Goal: Book appointment/travel/reservation

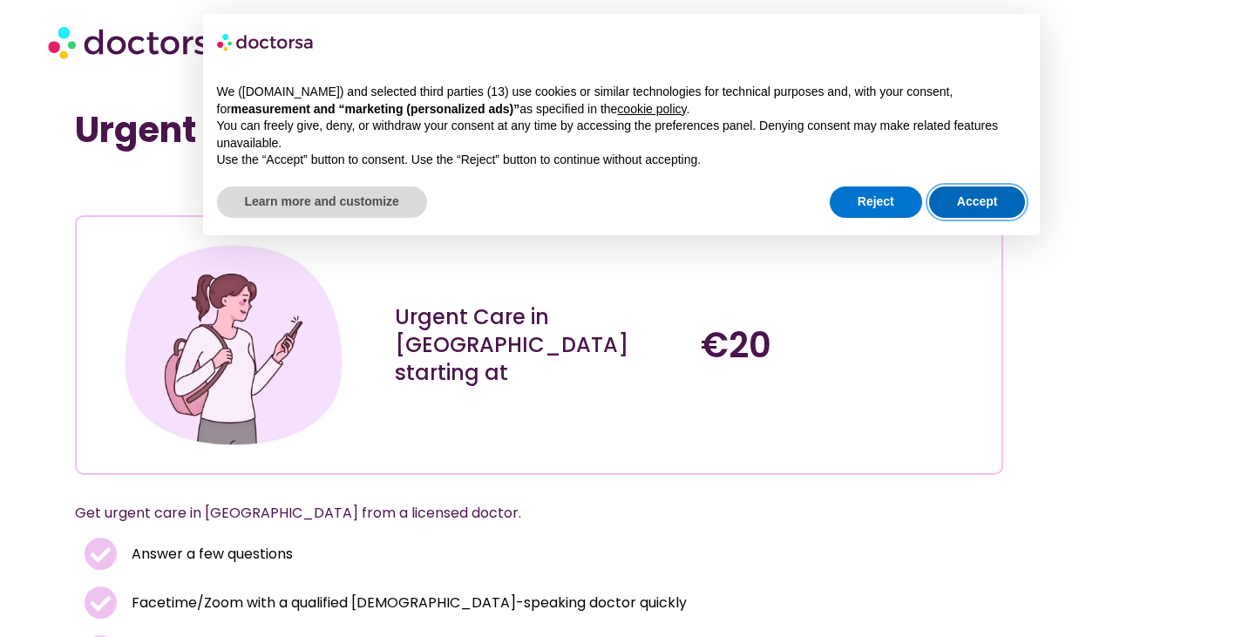
click at [971, 194] on button "Accept" at bounding box center [977, 202] width 97 height 31
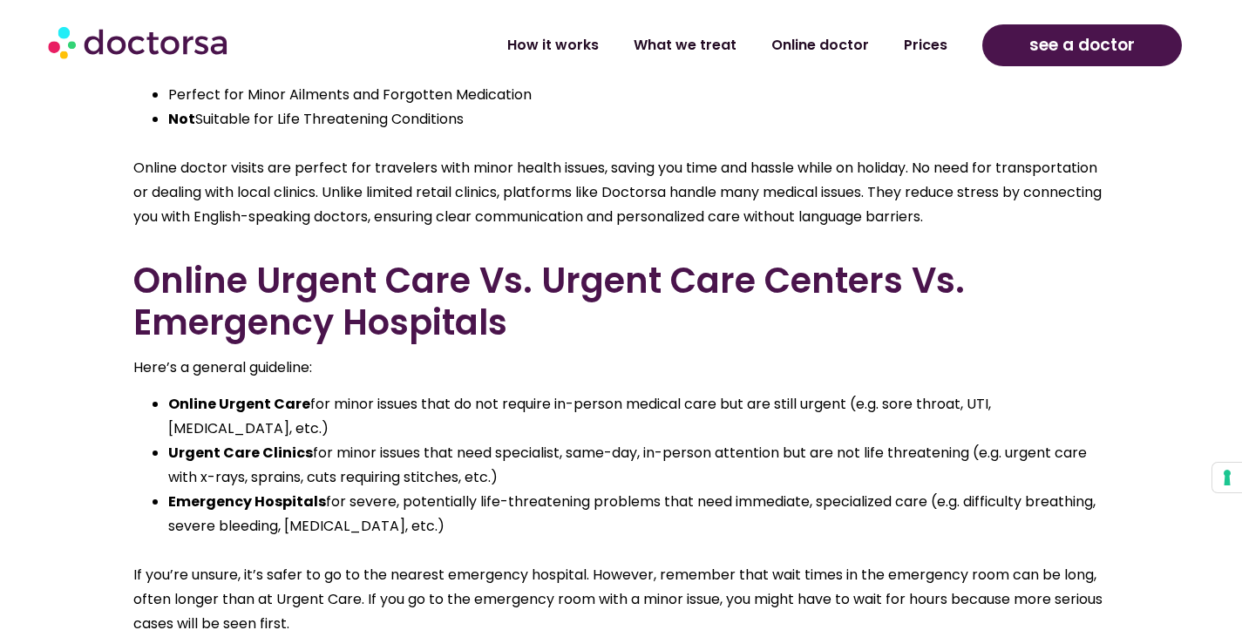
scroll to position [4908, 0]
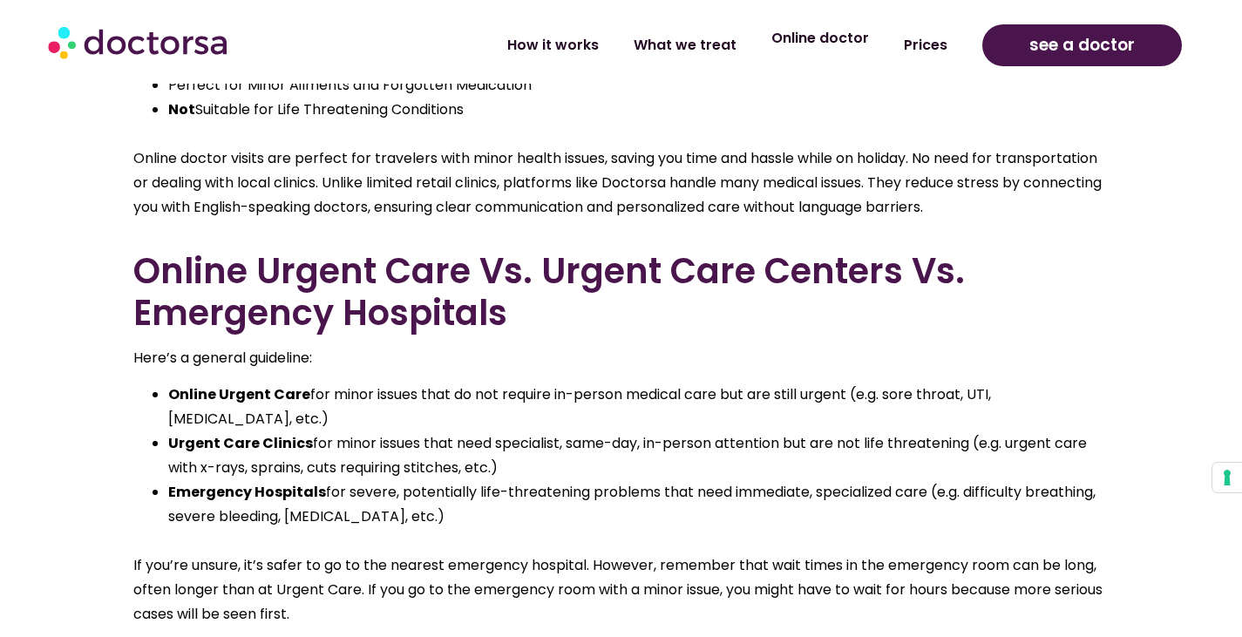
click at [819, 46] on link "Online doctor" at bounding box center [820, 38] width 132 height 40
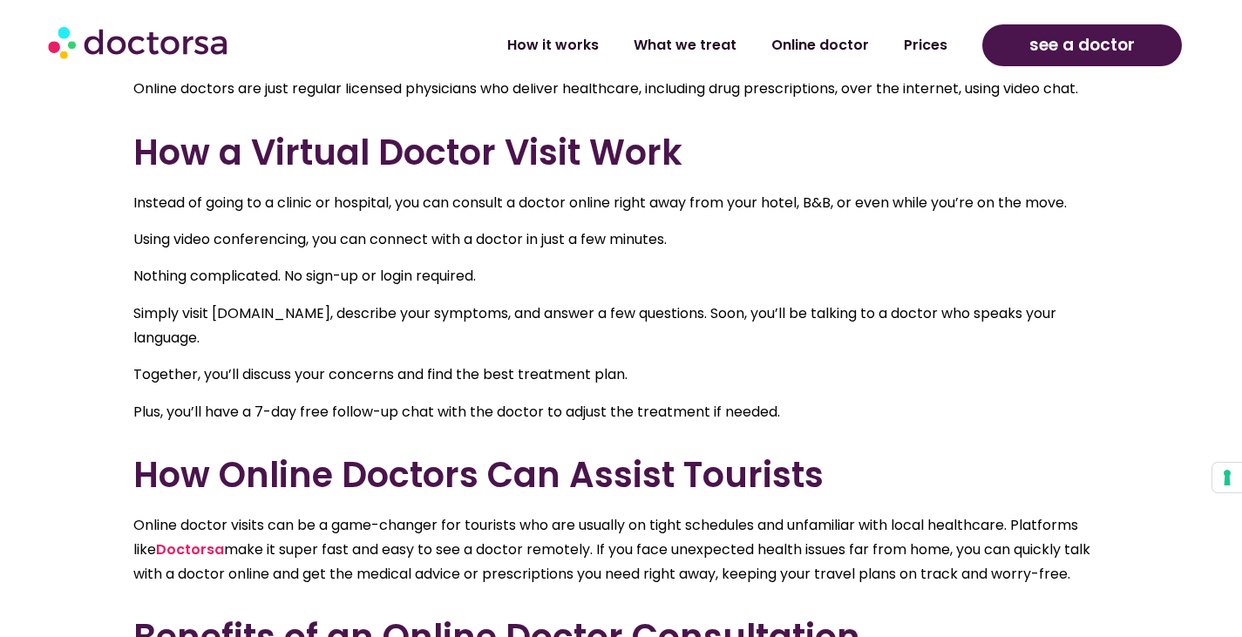
scroll to position [853, 0]
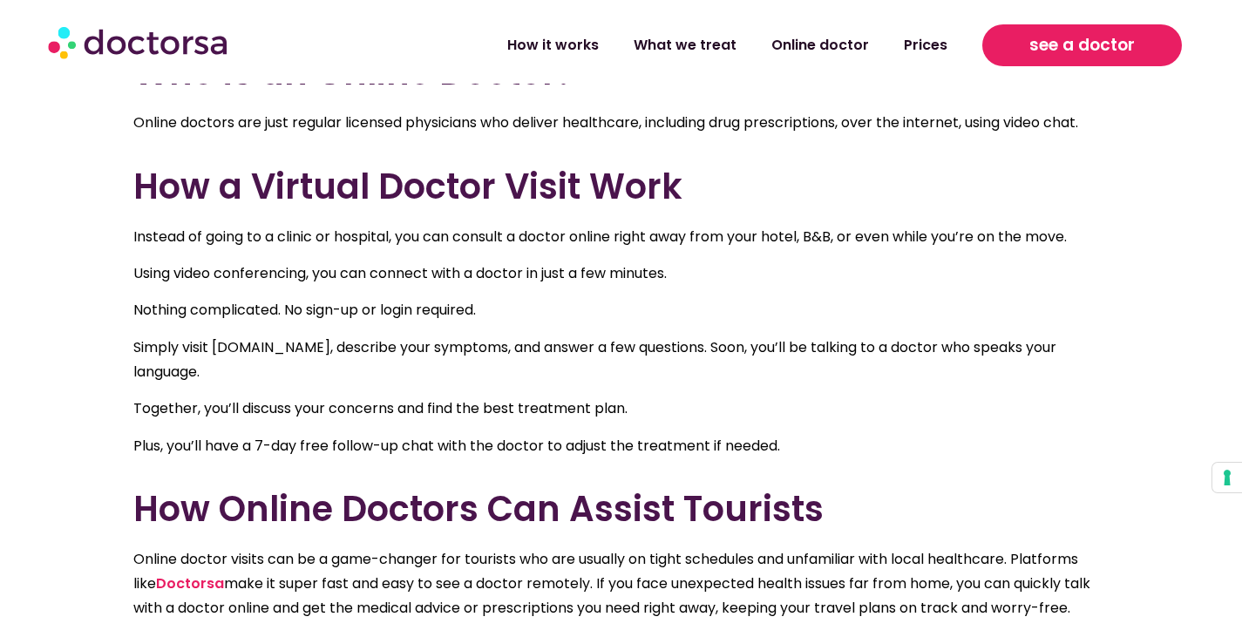
click at [1103, 64] on link "see a doctor" at bounding box center [1082, 45] width 200 height 42
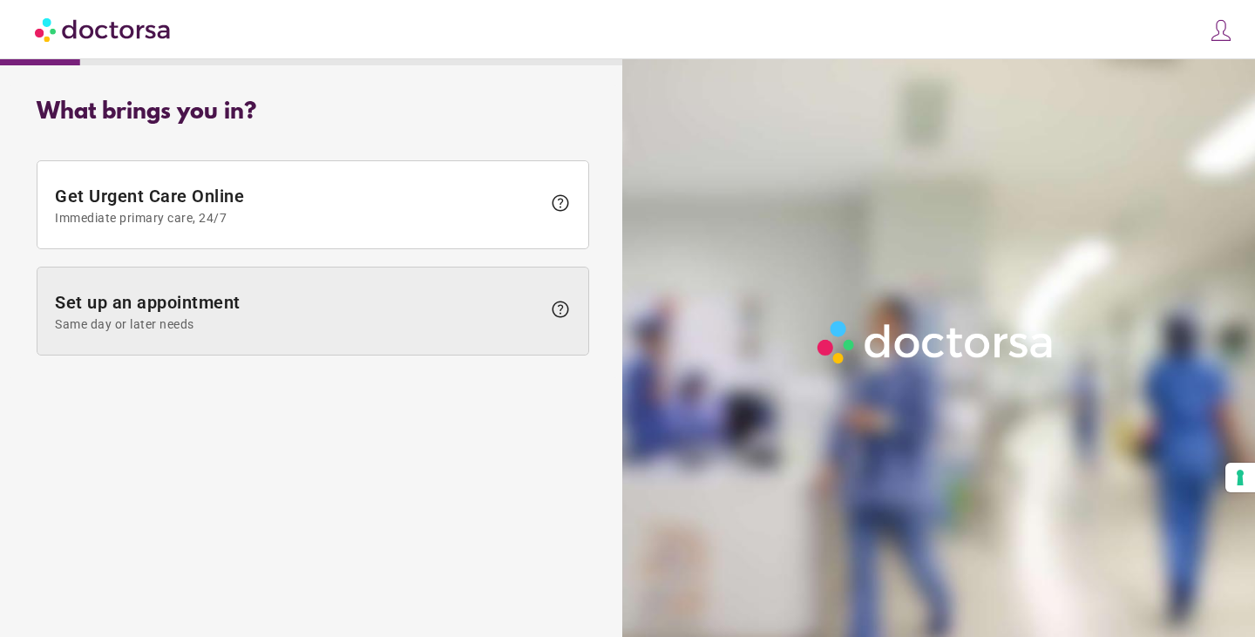
click at [315, 297] on span "Set up an appointment Same day or later needs" at bounding box center [298, 311] width 486 height 39
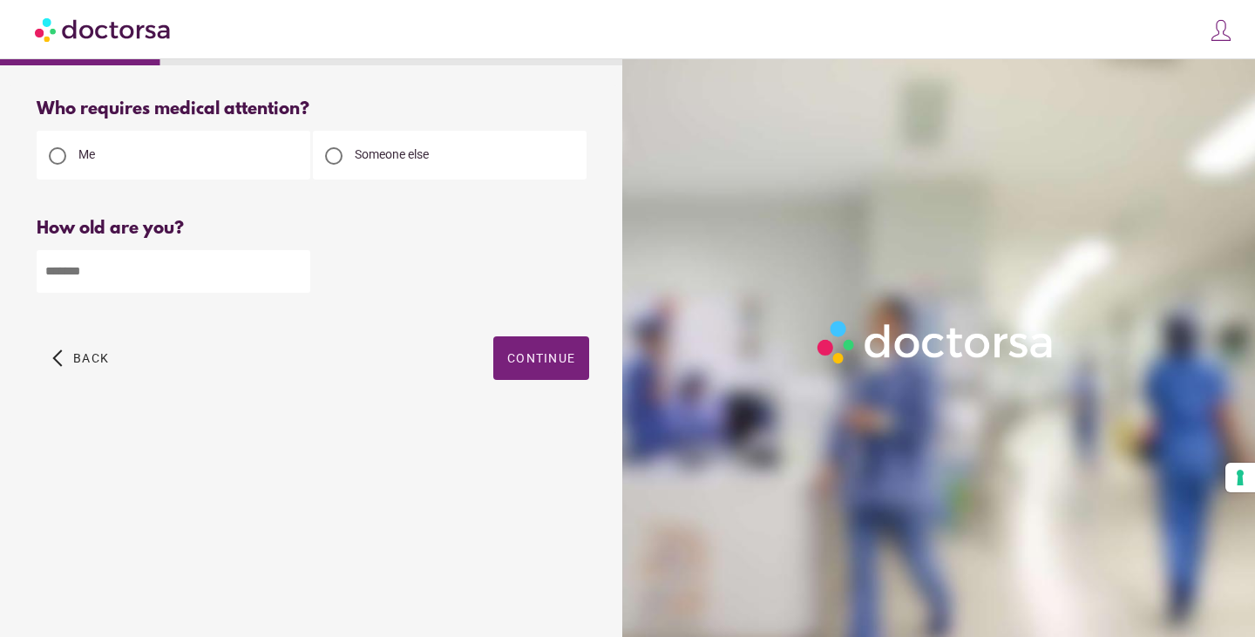
click at [149, 279] on input "number" at bounding box center [174, 271] width 274 height 43
type input "**"
click at [531, 357] on span "Continue" at bounding box center [541, 358] width 68 height 14
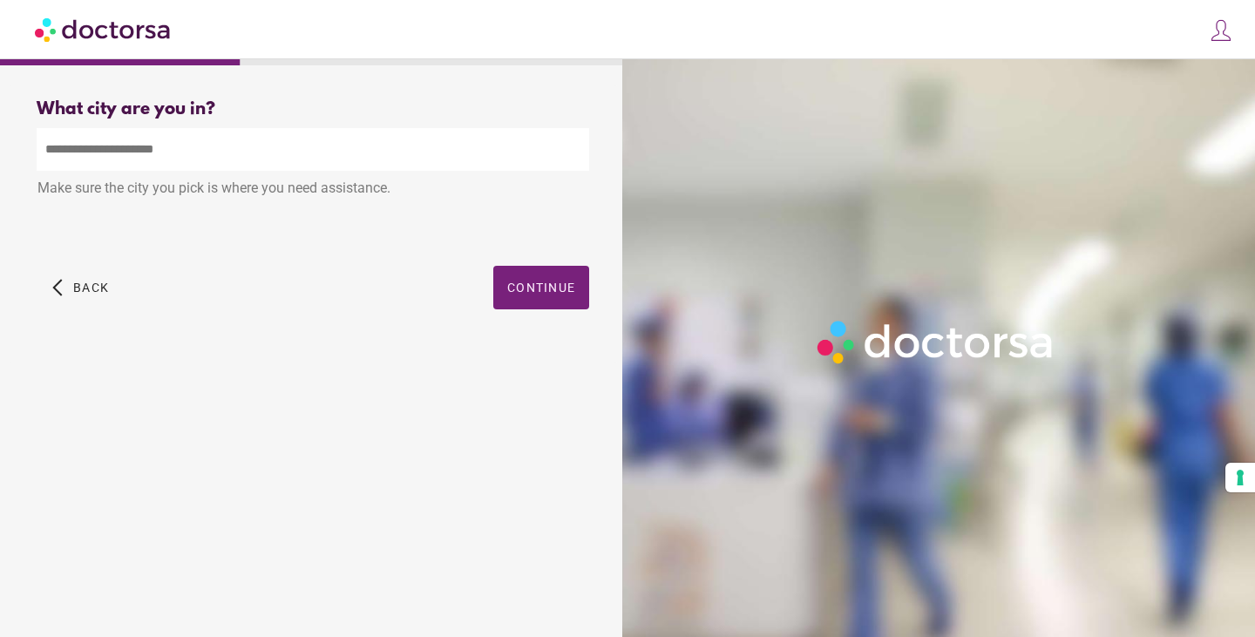
click at [241, 150] on input "text" at bounding box center [313, 149] width 553 height 43
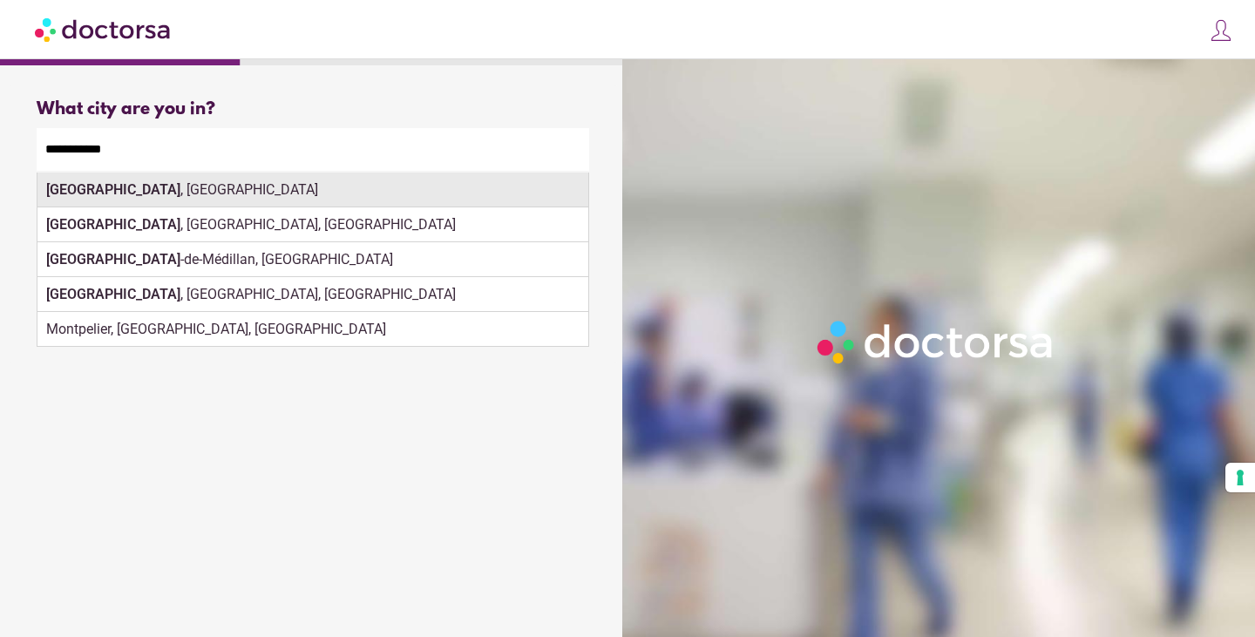
click at [152, 180] on div "Montpellier , France" at bounding box center [312, 190] width 551 height 35
type input "**********"
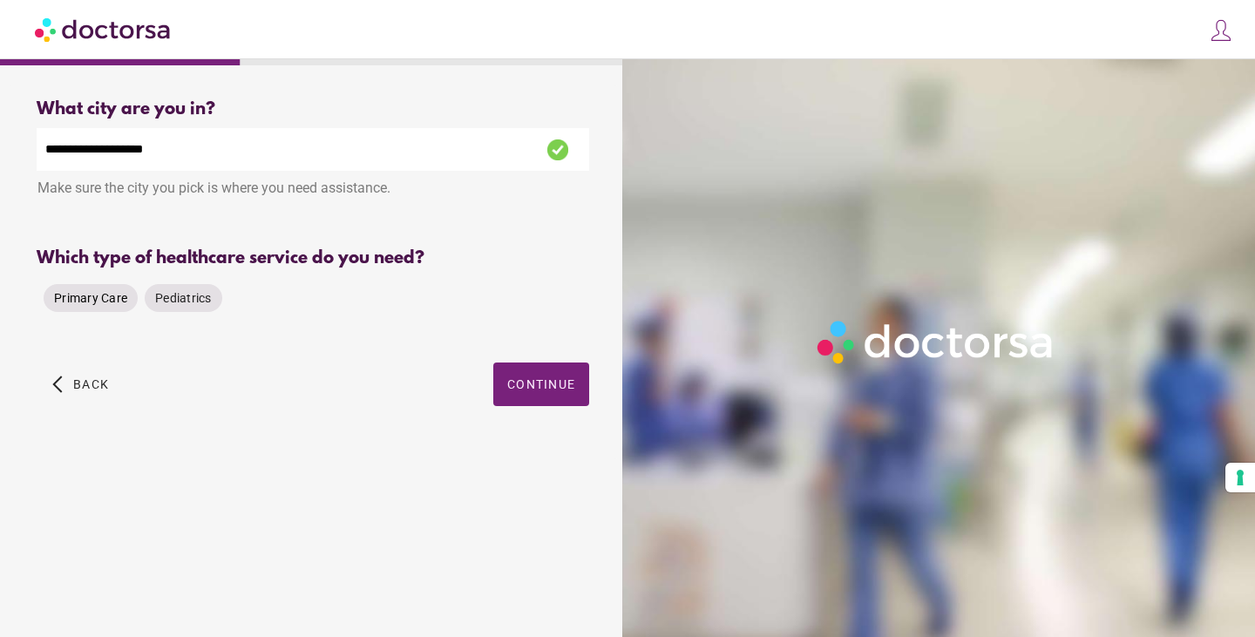
click at [105, 304] on span "Primary Care" at bounding box center [90, 298] width 73 height 14
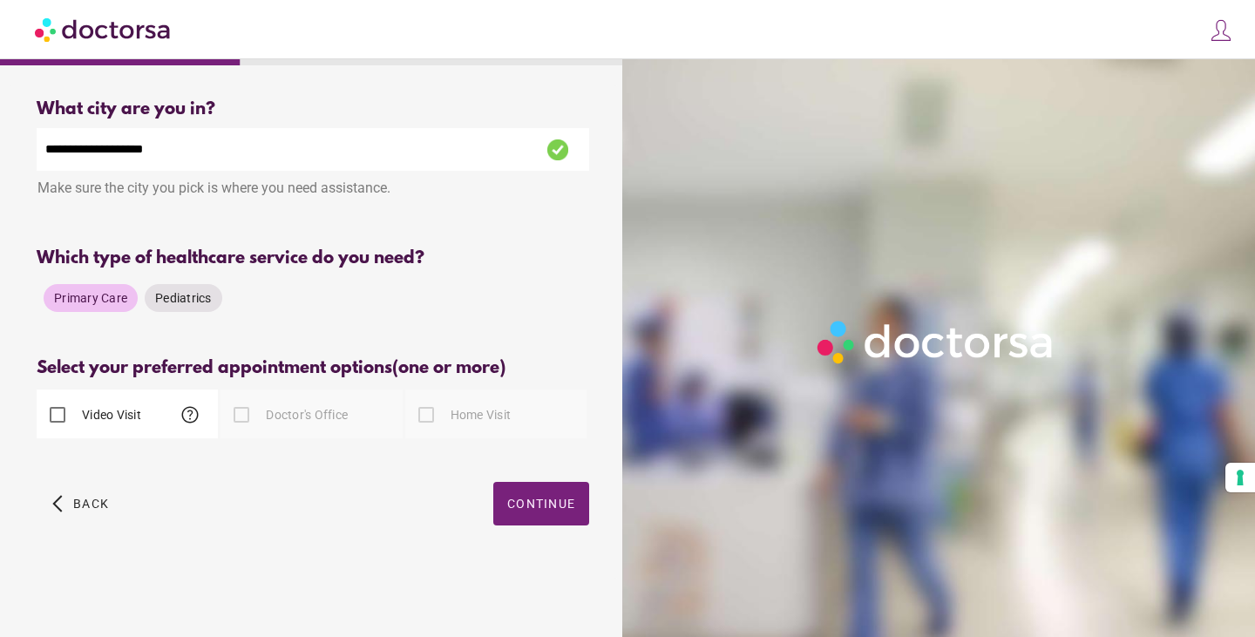
click at [129, 426] on div "Video Visit help" at bounding box center [89, 415] width 105 height 42
click at [536, 498] on span "Continue" at bounding box center [541, 504] width 68 height 14
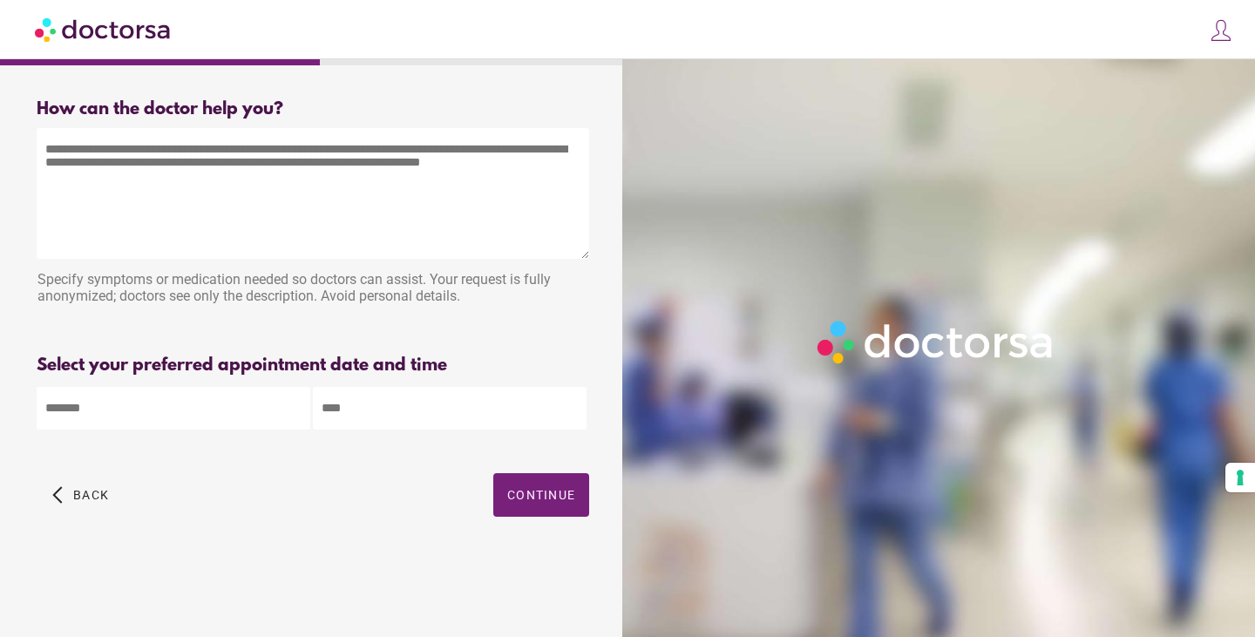
click at [203, 158] on textarea at bounding box center [313, 193] width 553 height 131
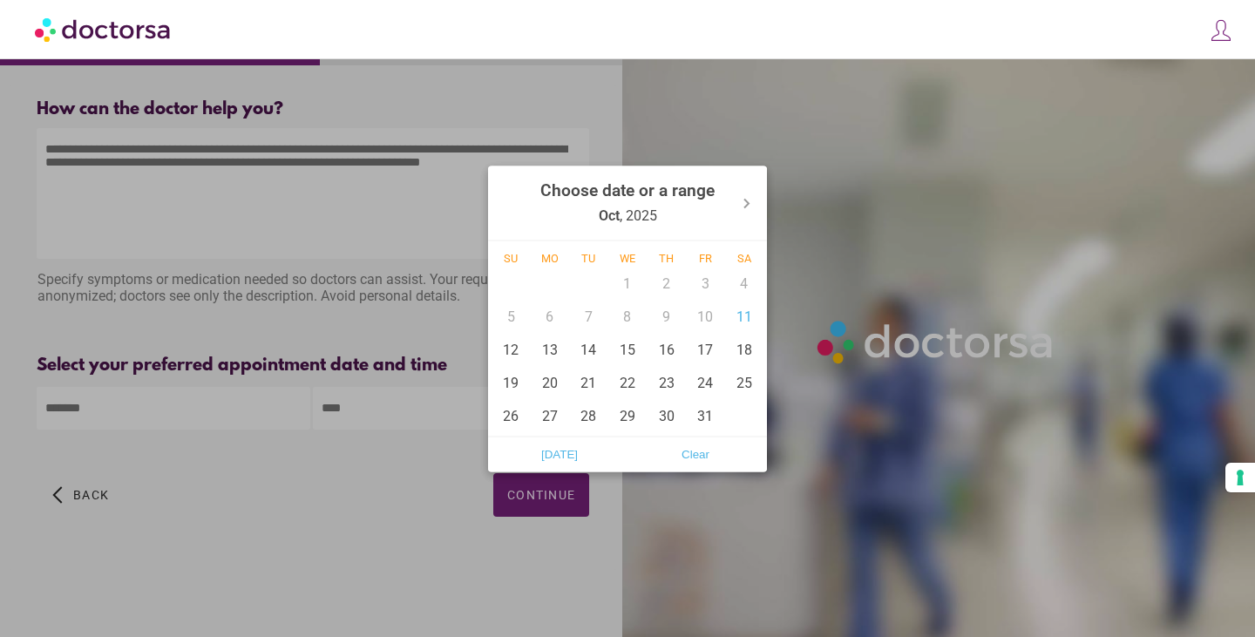
click at [203, 417] on body "**********" at bounding box center [627, 318] width 1255 height 637
